Goal: Check status: Check status

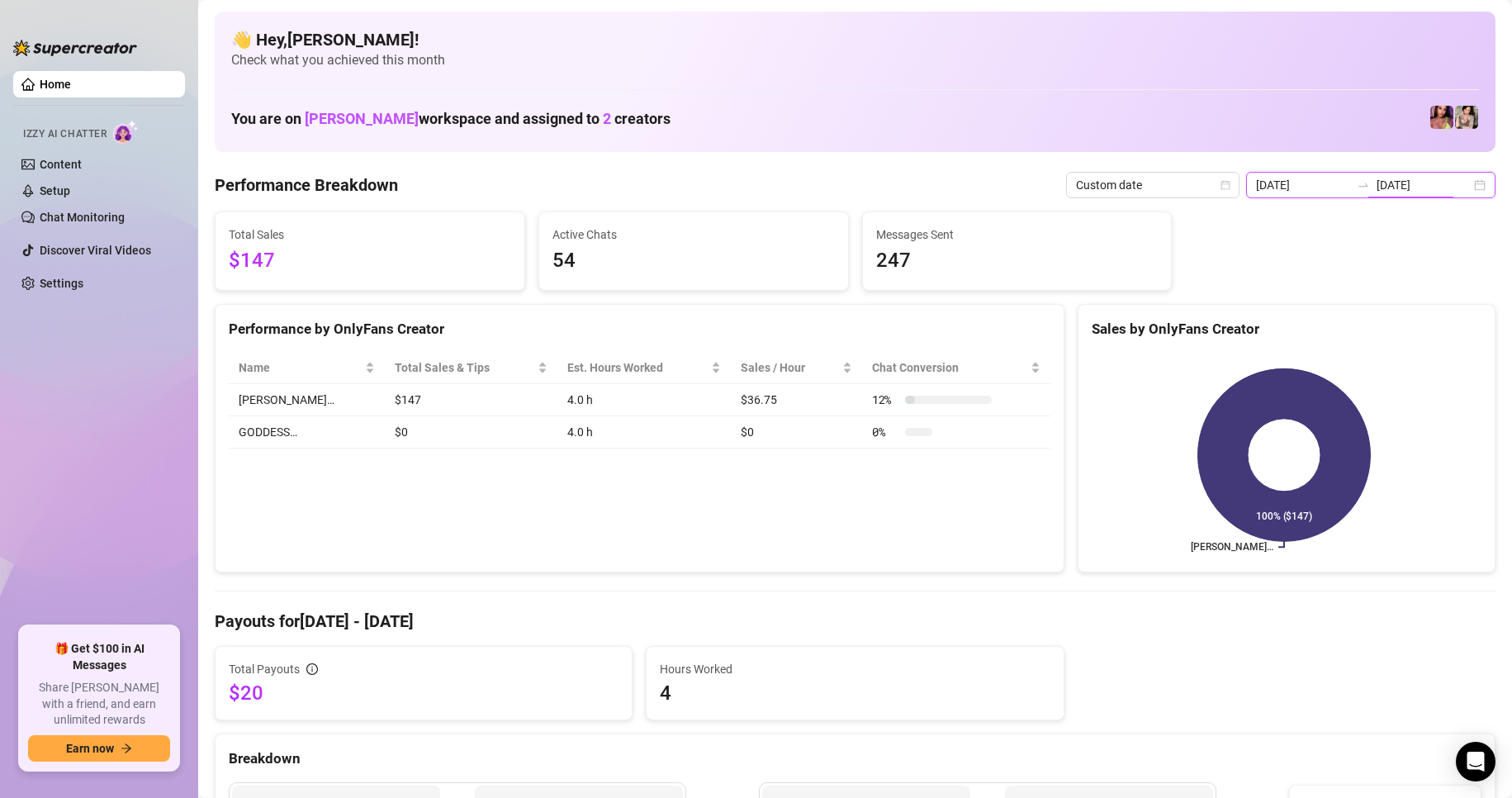
click at [1424, 177] on input "[DATE]" at bounding box center [1423, 185] width 95 height 18
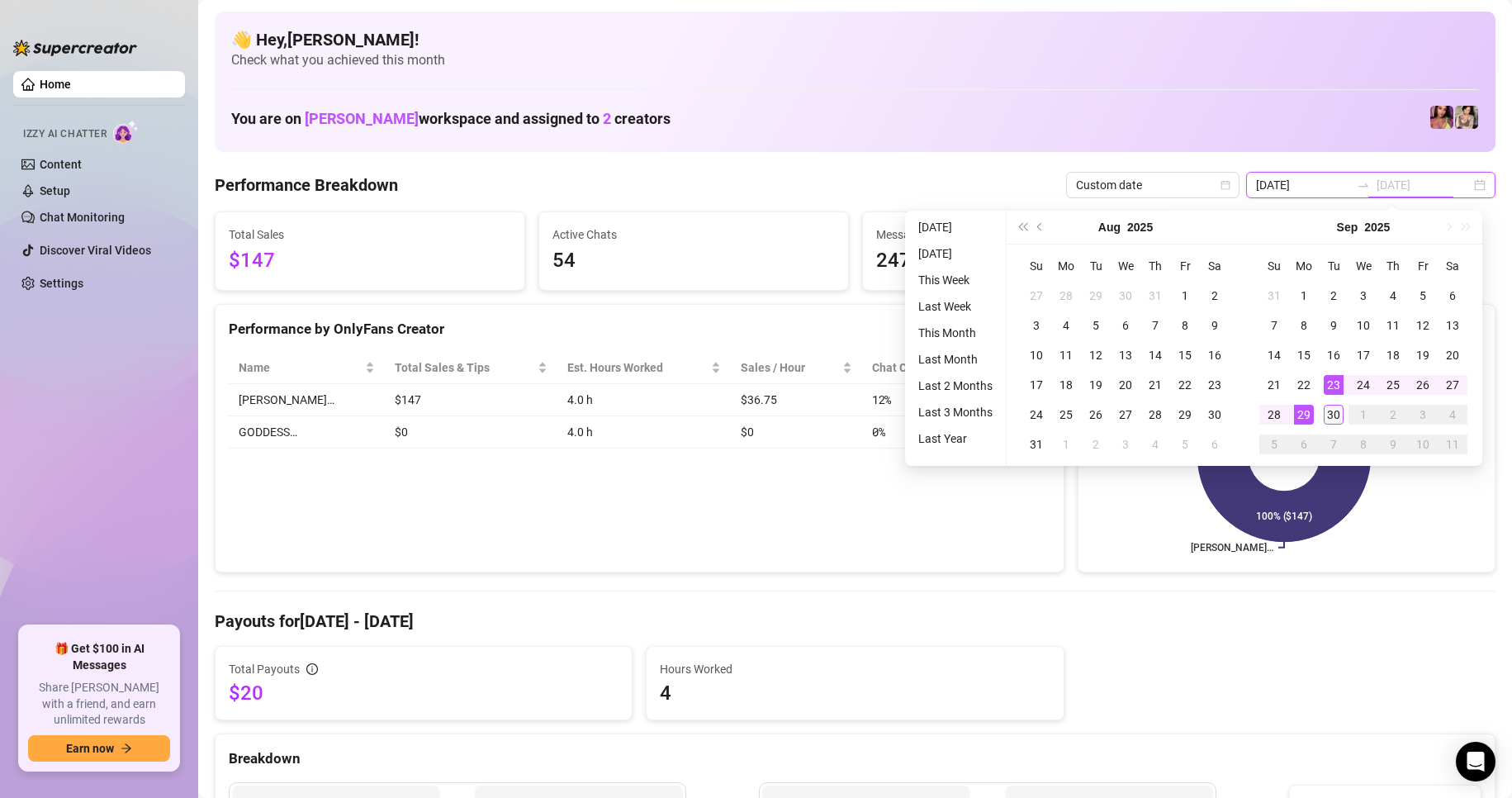
type input "[DATE]"
click at [1325, 412] on div "30" at bounding box center [1334, 415] width 20 height 20
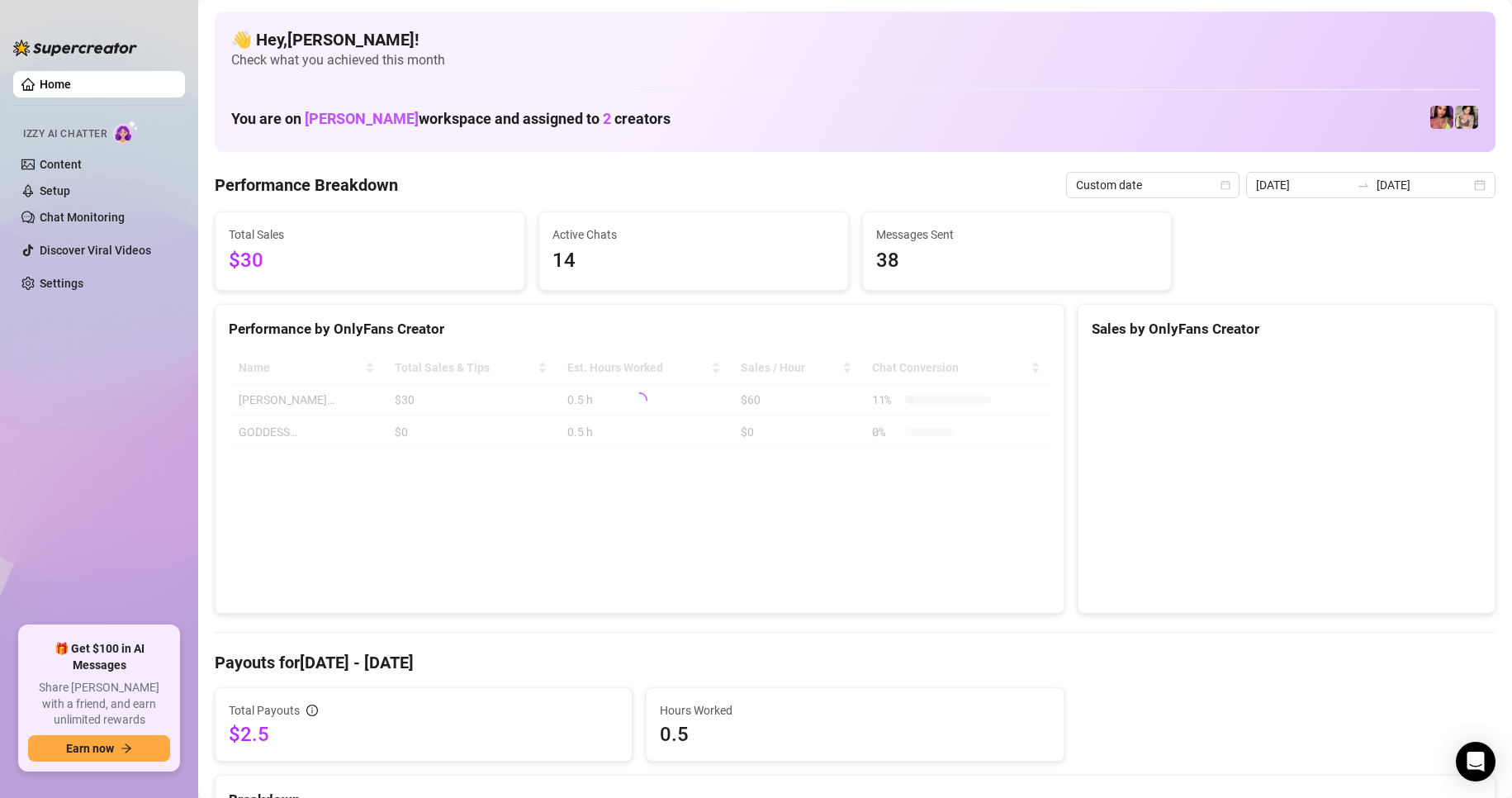
type input "[DATE]"
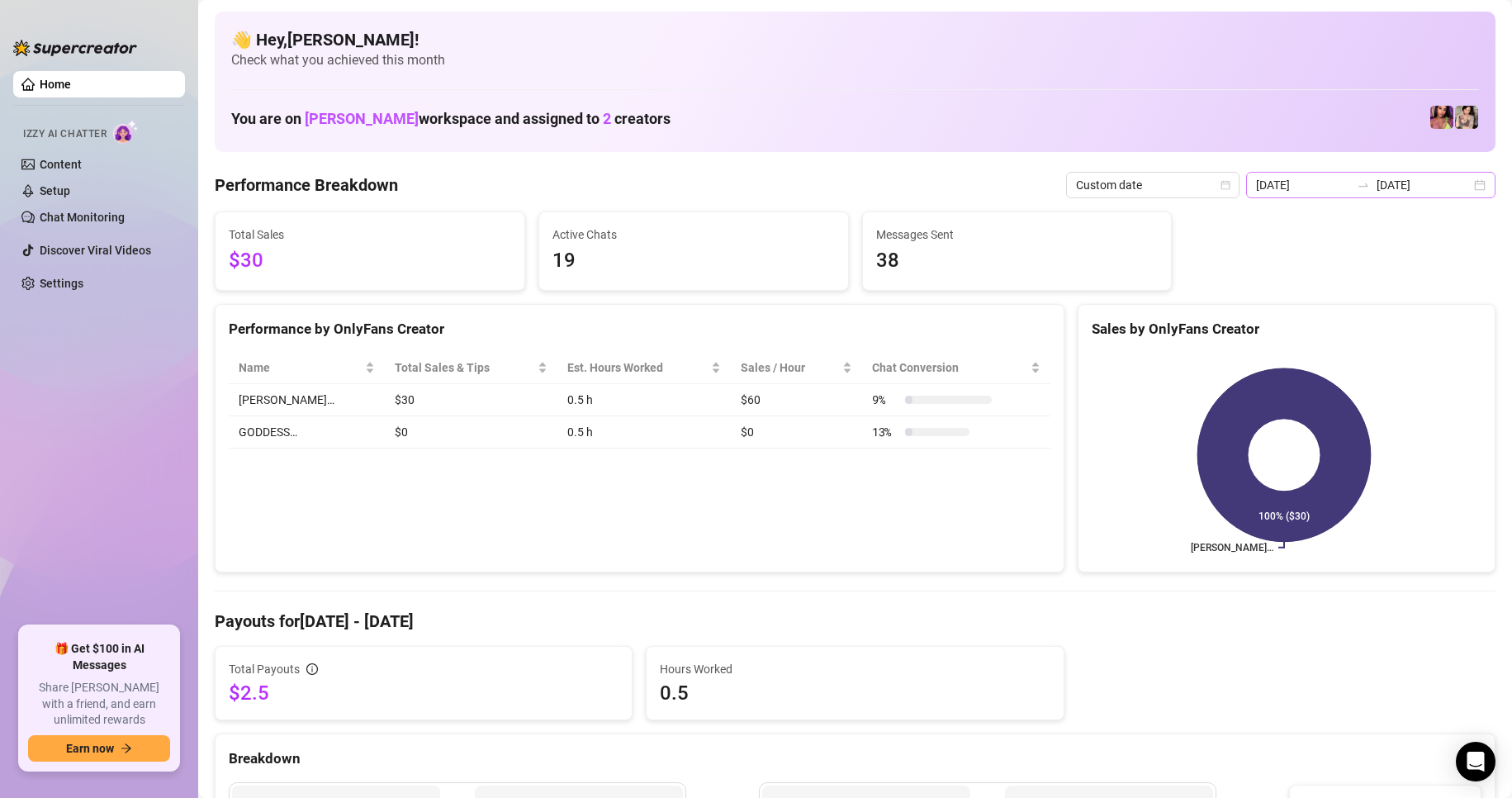
click at [1463, 186] on div "[DATE] [DATE]" at bounding box center [1371, 185] width 250 height 27
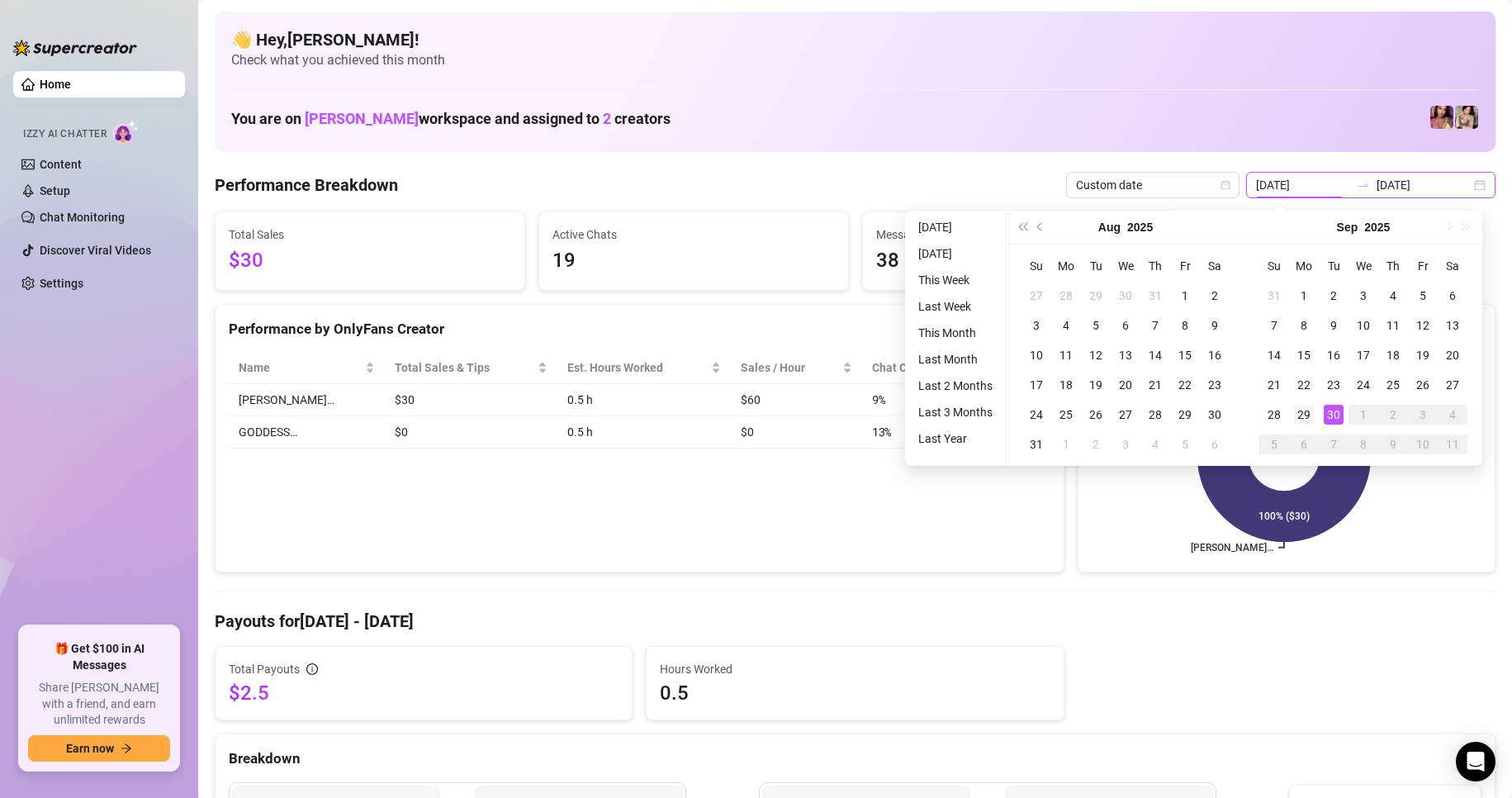
type input "[DATE]"
click at [1313, 419] on div "29" at bounding box center [1304, 415] width 20 height 20
click at [1313, 418] on div "29" at bounding box center [1304, 415] width 20 height 20
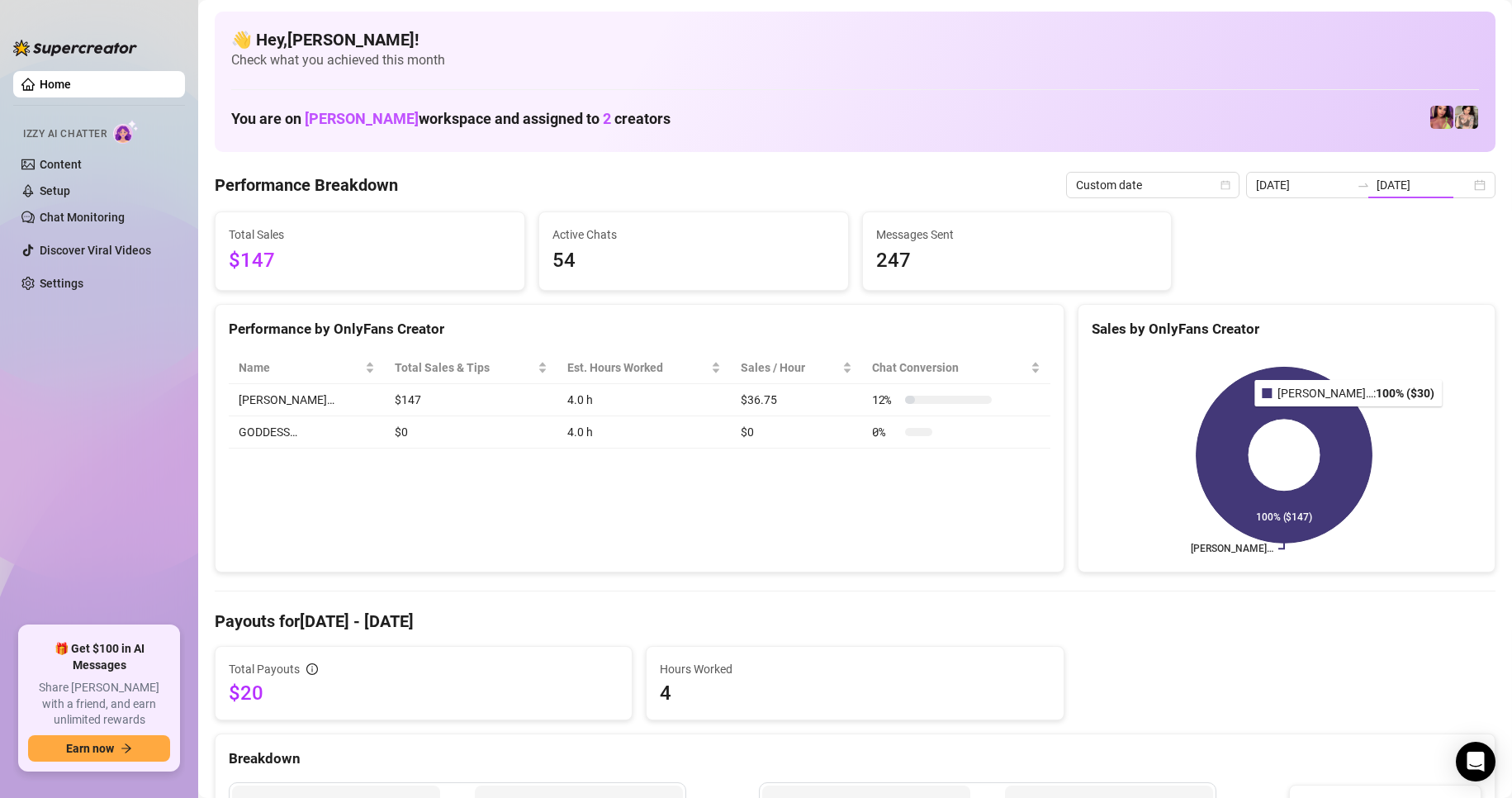
type input "[DATE]"
click at [1471, 187] on div "[DATE] [DATE]" at bounding box center [1371, 185] width 250 height 27
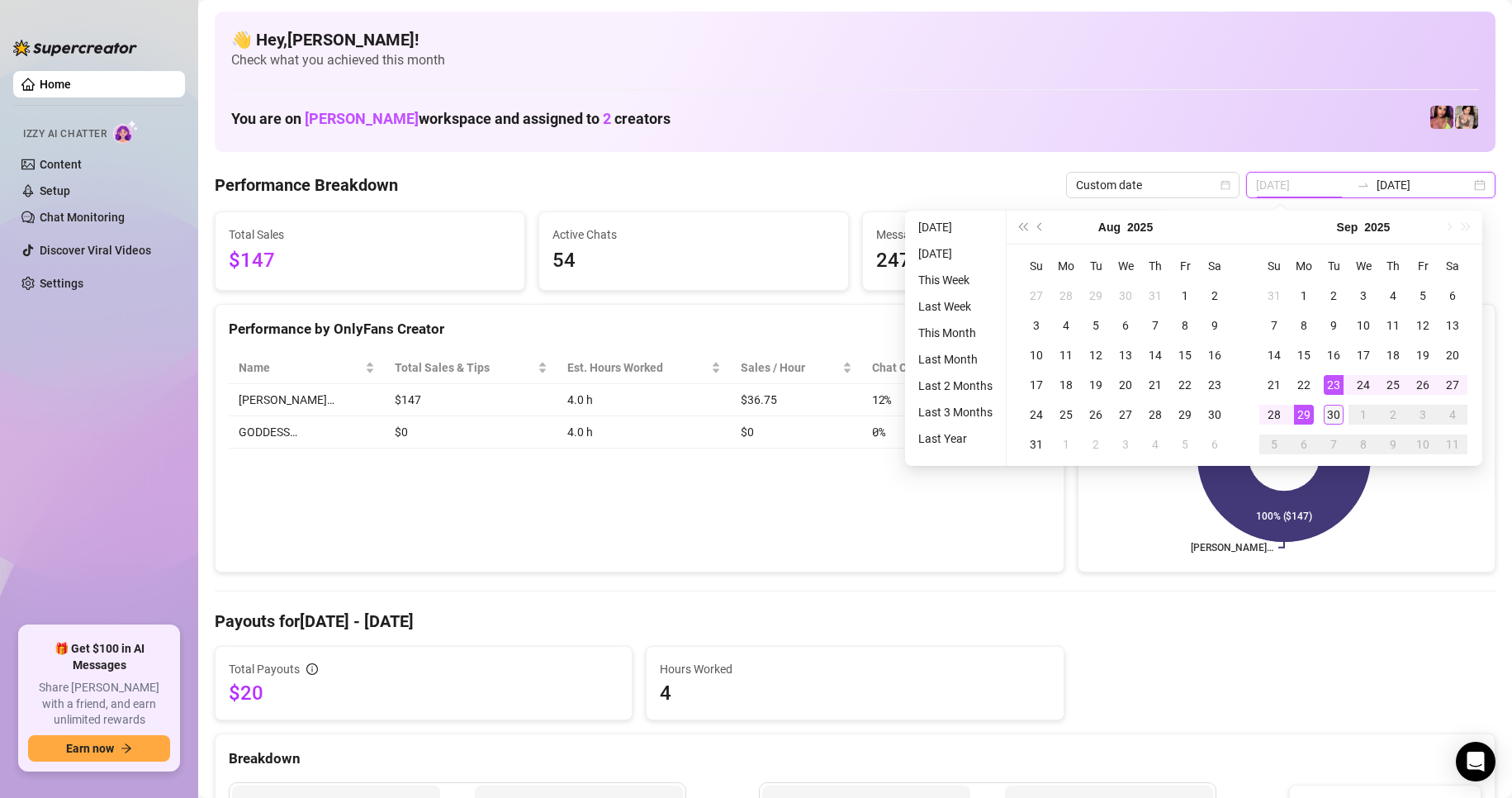
type input "[DATE]"
click at [1336, 410] on div "30" at bounding box center [1334, 415] width 20 height 20
type input "[DATE]"
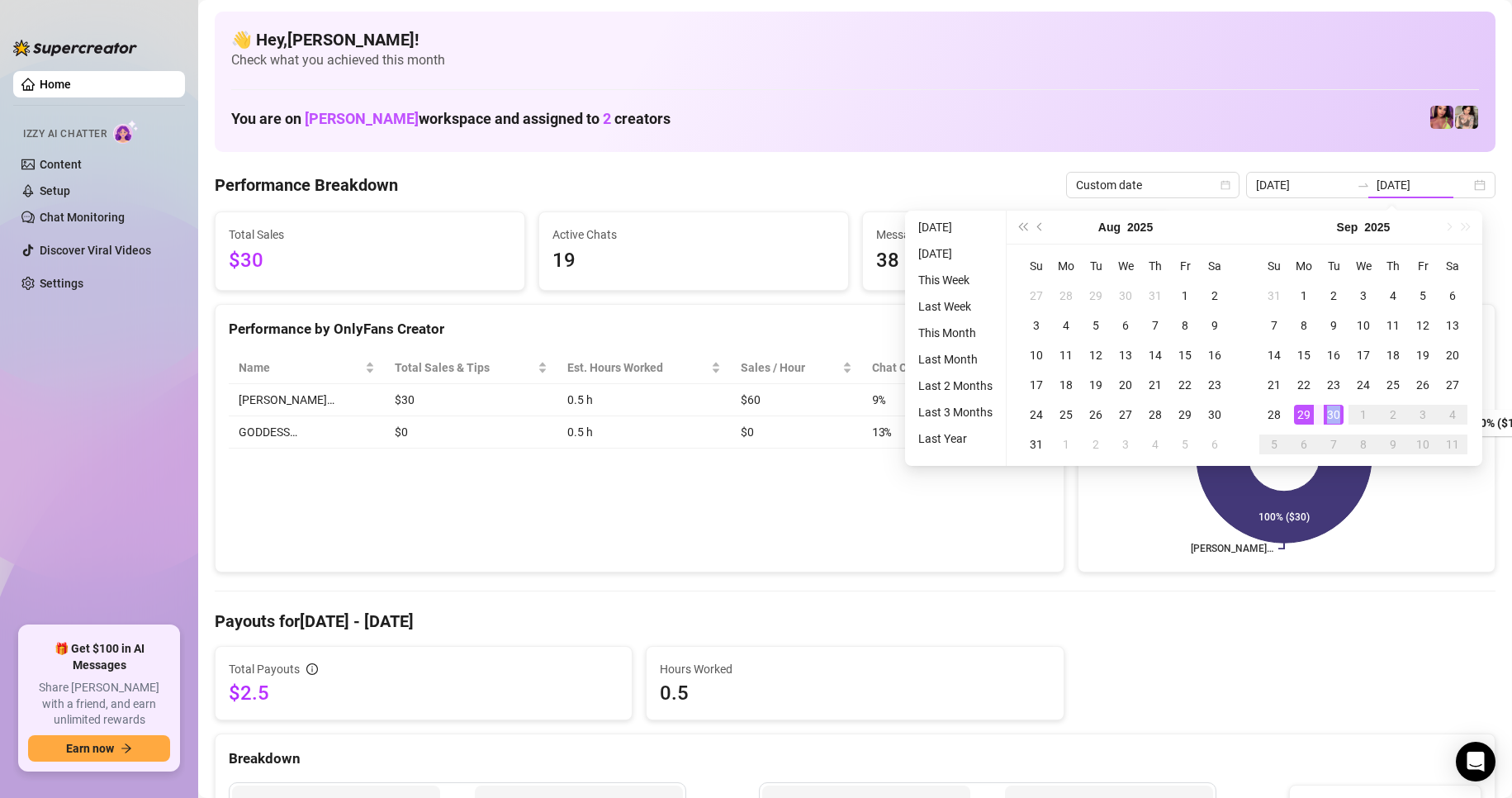
type input "[DATE]"
